Goal: Register for event/course

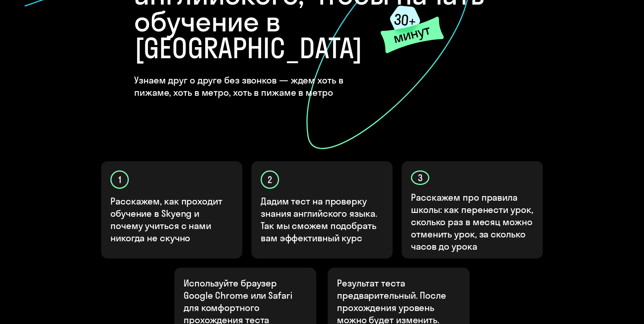
scroll to position [214, 0]
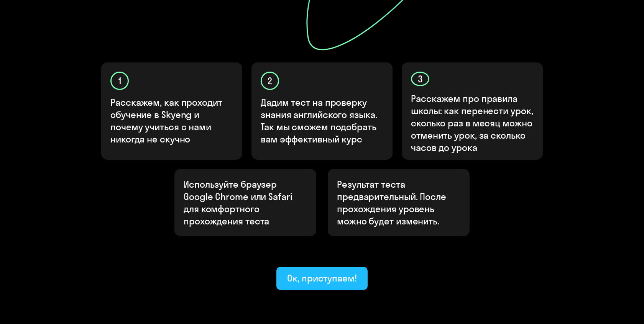
click at [318, 272] on div "Ок, приступаем!" at bounding box center [322, 278] width 70 height 12
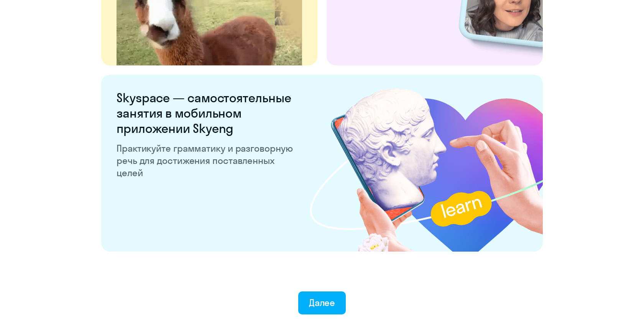
scroll to position [1452, 0]
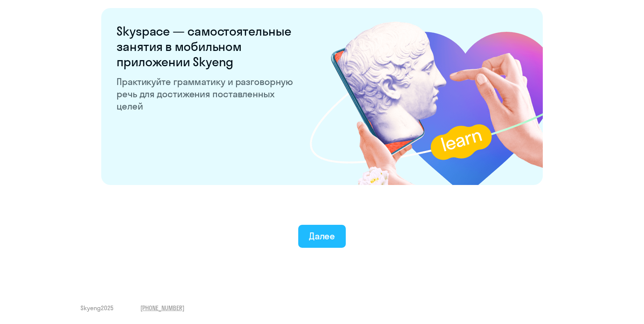
click at [328, 231] on div "Далее" at bounding box center [322, 236] width 26 height 12
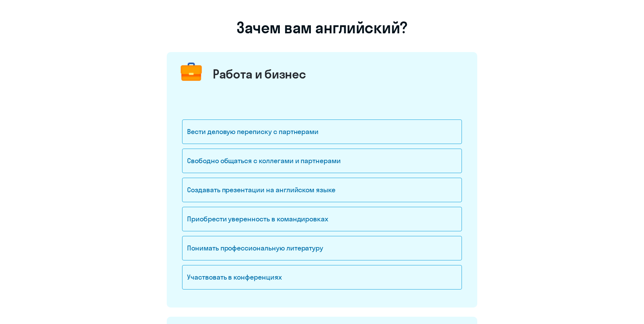
scroll to position [48, 0]
click at [336, 156] on div "Свободно общаться с коллегами и партнерами" at bounding box center [322, 160] width 280 height 25
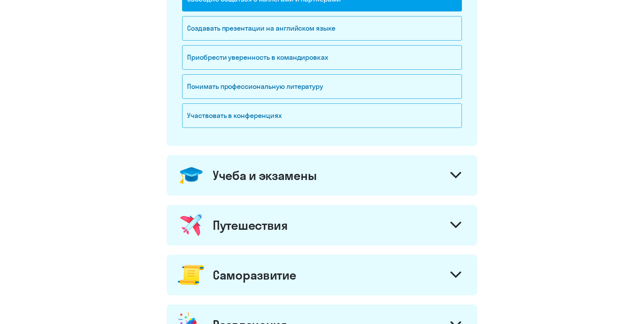
scroll to position [210, 0]
click at [469, 183] on div "Учеба и экзамены" at bounding box center [322, 175] width 310 height 41
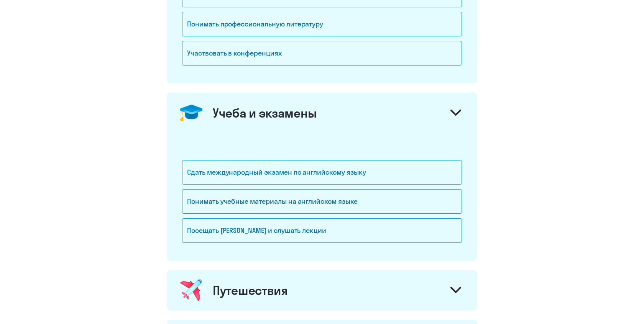
scroll to position [309, 0]
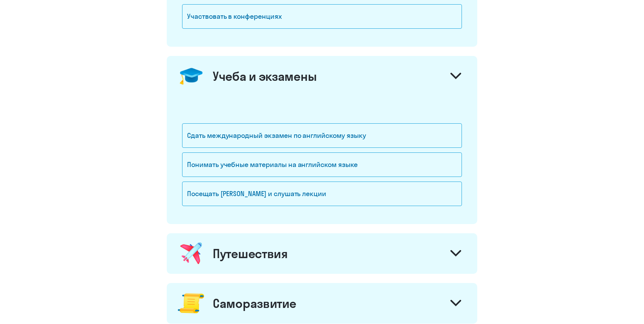
click at [448, 244] on div "Путешествия" at bounding box center [322, 253] width 310 height 41
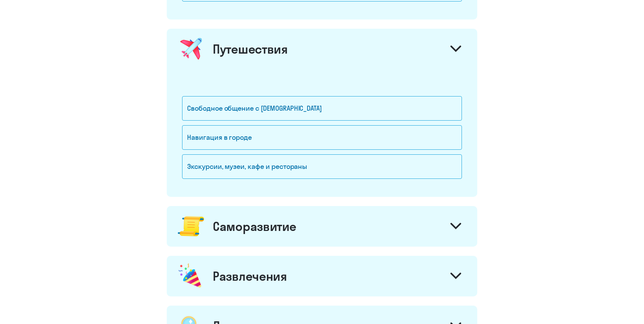
click at [447, 229] on div at bounding box center [456, 227] width 18 height 18
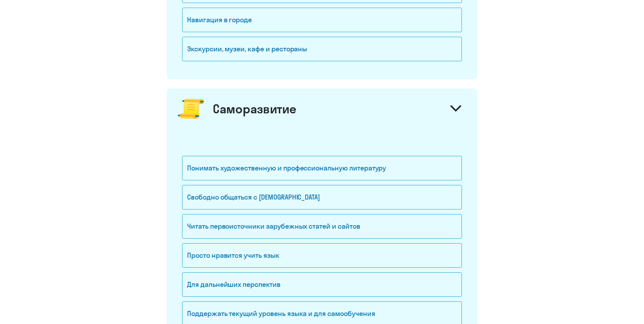
scroll to position [631, 0]
click at [430, 198] on div "Свободно общаться с [DEMOGRAPHIC_DATA]" at bounding box center [322, 197] width 280 height 25
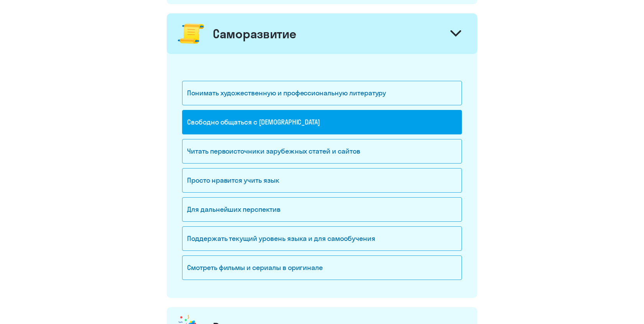
scroll to position [907, 0]
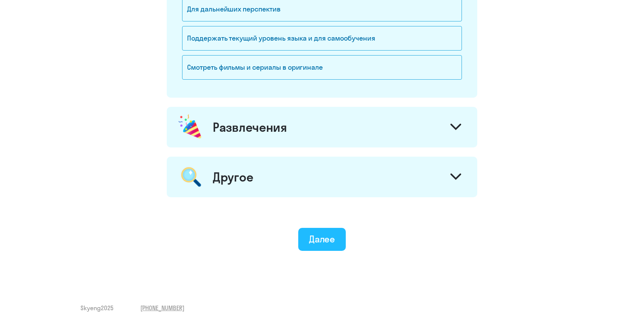
click at [336, 234] on button "Далее" at bounding box center [322, 239] width 48 height 23
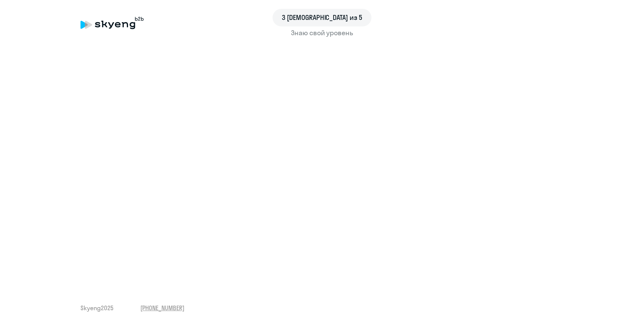
click at [153, 282] on div "3 шаг из 5 Знаю свой уровень Skyeng 2025 [PHONE_NUMBER]" at bounding box center [322, 162] width 644 height 324
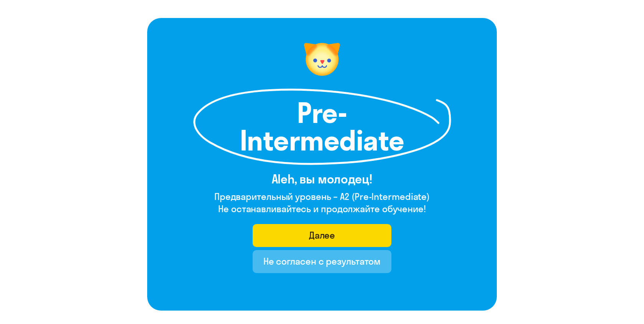
scroll to position [31, 0]
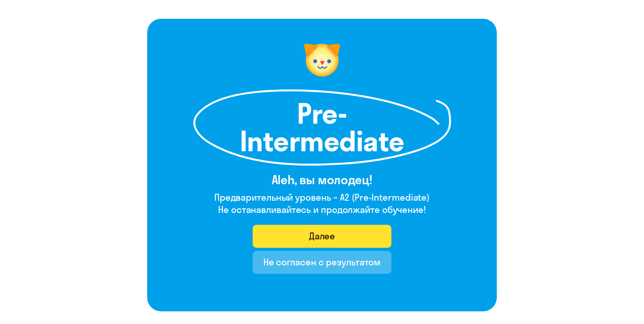
click at [277, 236] on button "Далее" at bounding box center [322, 236] width 139 height 23
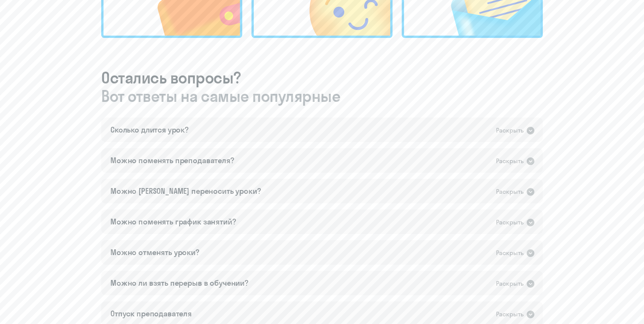
scroll to position [368, 0]
click at [517, 130] on div "Раскрыть" at bounding box center [510, 131] width 28 height 10
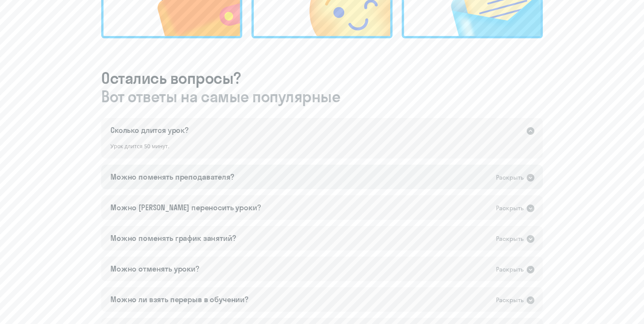
click at [529, 180] on icon at bounding box center [531, 178] width 8 height 8
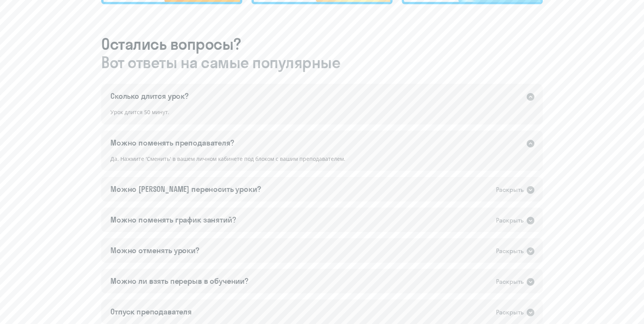
scroll to position [402, 0]
click at [507, 190] on div "Раскрыть" at bounding box center [510, 191] width 28 height 10
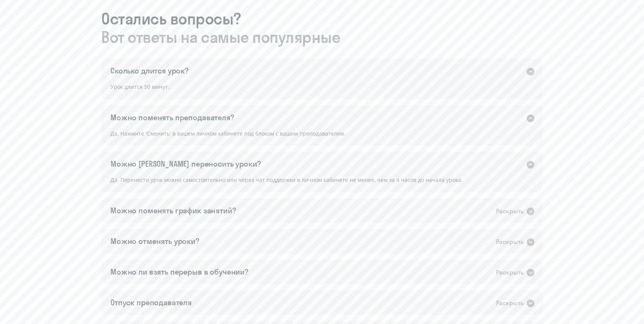
scroll to position [445, 0]
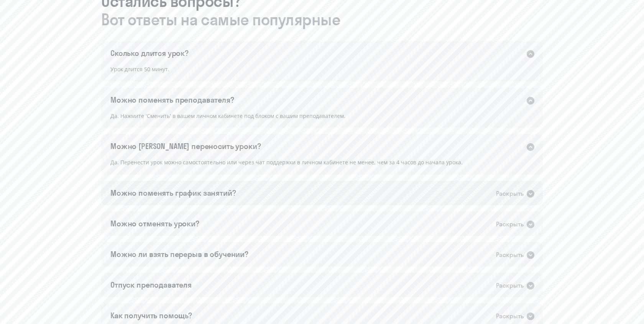
click at [507, 190] on div "Раскрыть" at bounding box center [510, 194] width 28 height 10
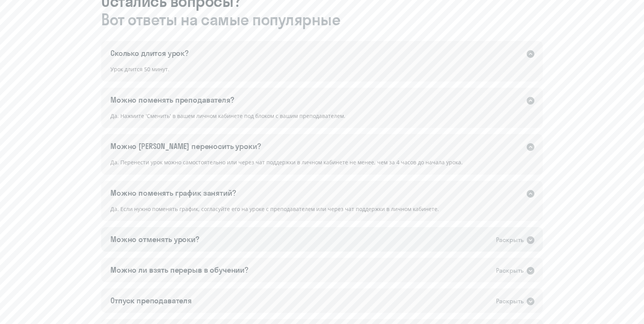
click at [511, 235] on div "Раскрыть" at bounding box center [515, 240] width 39 height 10
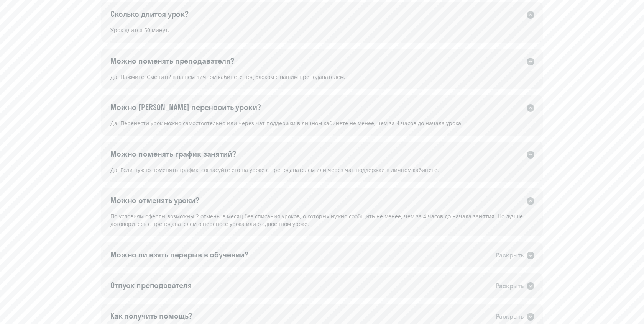
scroll to position [492, 0]
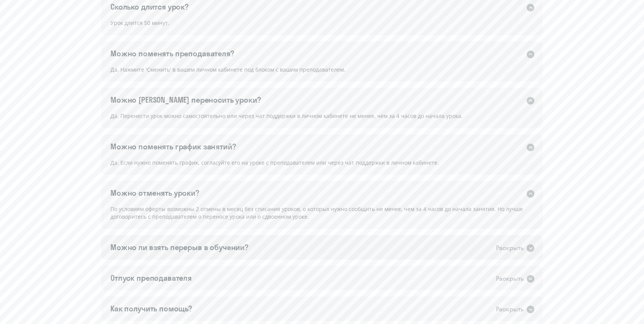
click at [507, 245] on div "Раскрыть" at bounding box center [510, 248] width 28 height 10
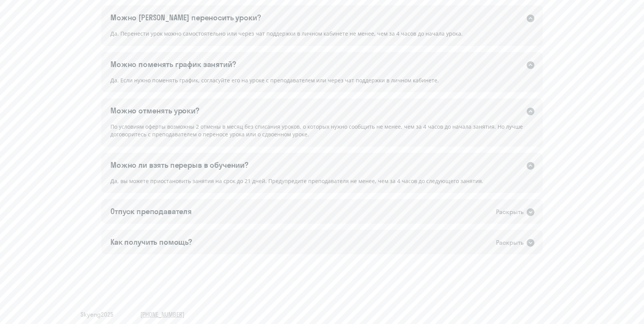
scroll to position [581, 0]
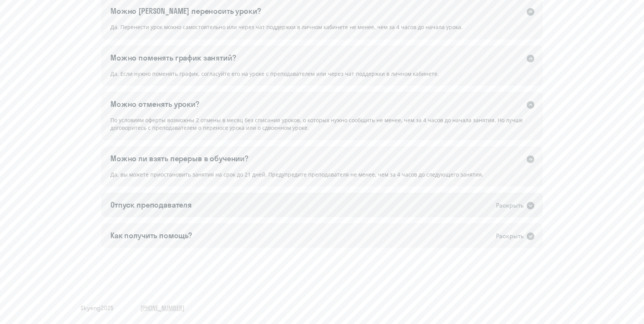
click at [517, 216] on div "Отпуск преподавателя Раскрыть" at bounding box center [322, 205] width 442 height 25
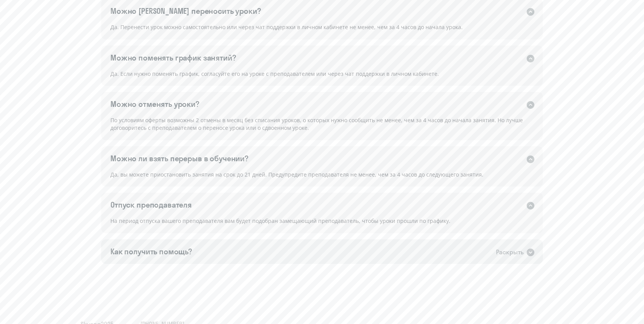
click at [513, 251] on div "Раскрыть" at bounding box center [510, 253] width 28 height 10
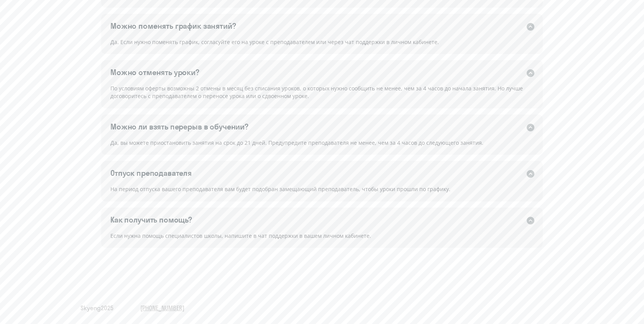
scroll to position [0, 0]
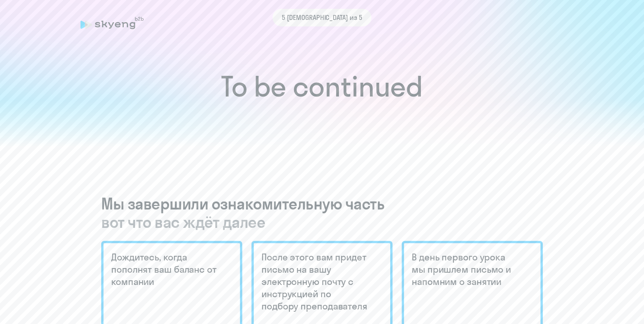
click at [103, 11] on div "5 [DEMOGRAPHIC_DATA] из 5" at bounding box center [321, 18] width 483 height 18
click at [123, 26] on icon at bounding box center [125, 24] width 6 height 5
click at [99, 17] on div "5 [DEMOGRAPHIC_DATA] из 5" at bounding box center [321, 18] width 483 height 18
click at [104, 20] on div "5 [DEMOGRAPHIC_DATA] из 5" at bounding box center [321, 18] width 483 height 18
click at [104, 23] on div "5 [DEMOGRAPHIC_DATA] из 5" at bounding box center [321, 18] width 483 height 18
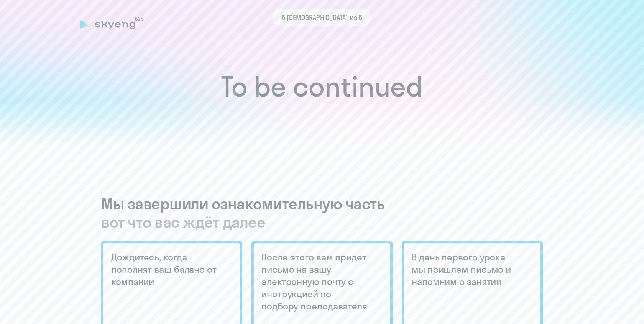
click at [80, 30] on div "5 [DEMOGRAPHIC_DATA] из 5" at bounding box center [321, 23] width 483 height 18
click at [318, 21] on span "5 [DEMOGRAPHIC_DATA] из 5" at bounding box center [322, 18] width 80 height 10
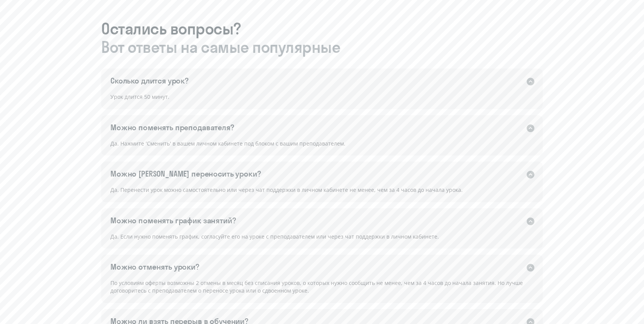
scroll to position [613, 0]
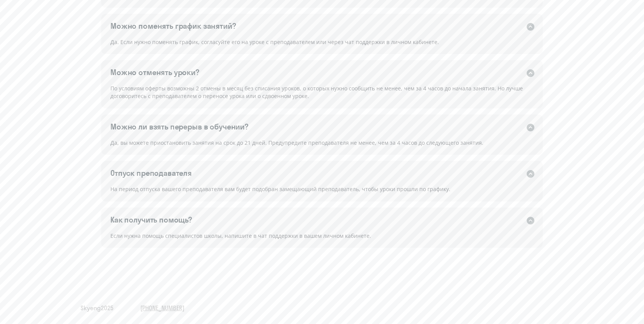
click at [94, 309] on span "Skyeng 2025" at bounding box center [96, 308] width 33 height 8
click at [277, 236] on div "Если нужна помощь специалистов школы, напишите в чат поддержки в вашем личном к…" at bounding box center [322, 240] width 442 height 17
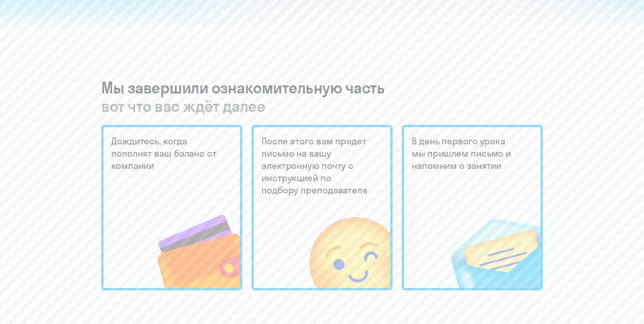
scroll to position [203, 0]
